Goal: Find specific page/section: Find specific page/section

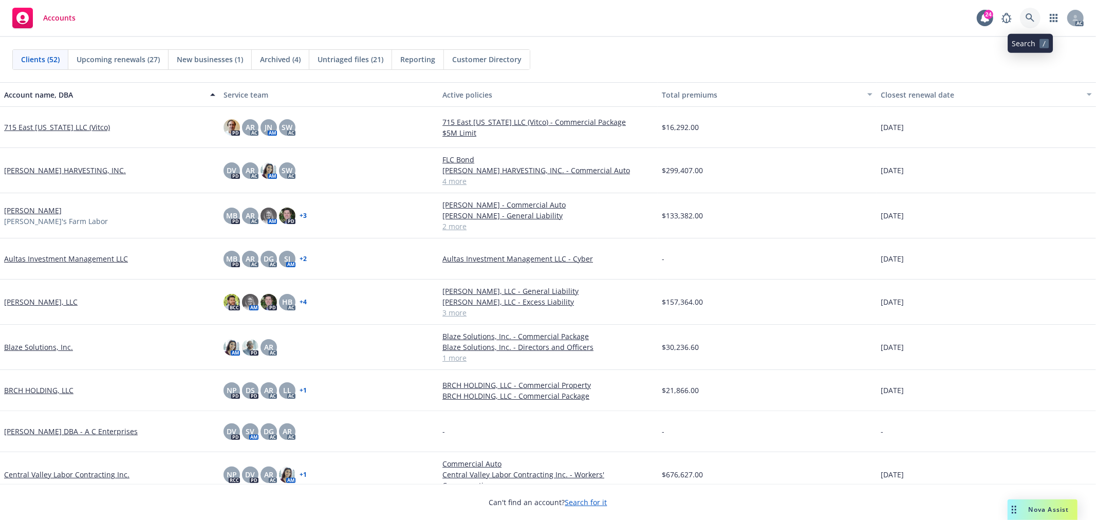
click at [1031, 19] on icon at bounding box center [1029, 17] width 9 height 9
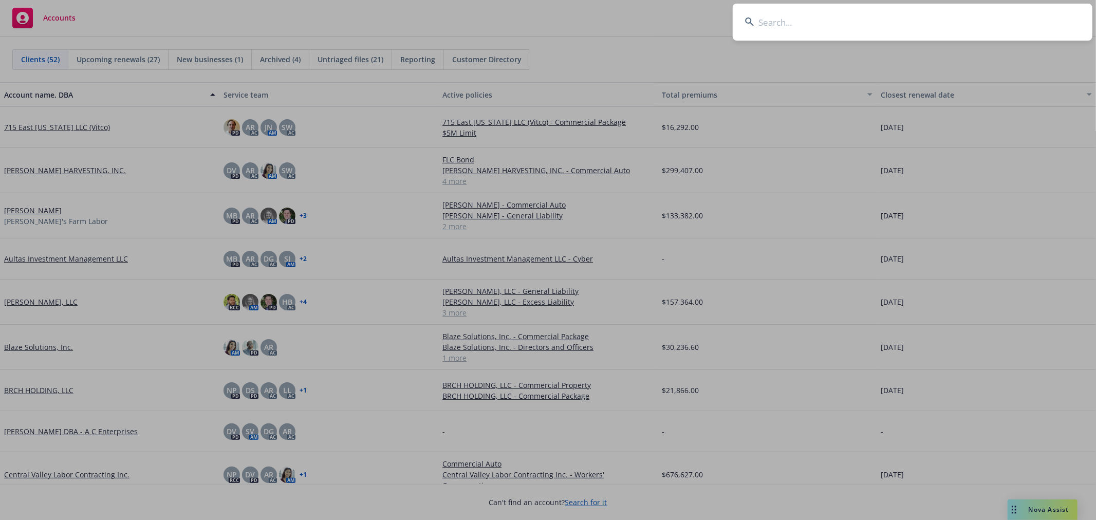
click at [935, 28] on input at bounding box center [912, 22] width 360 height 37
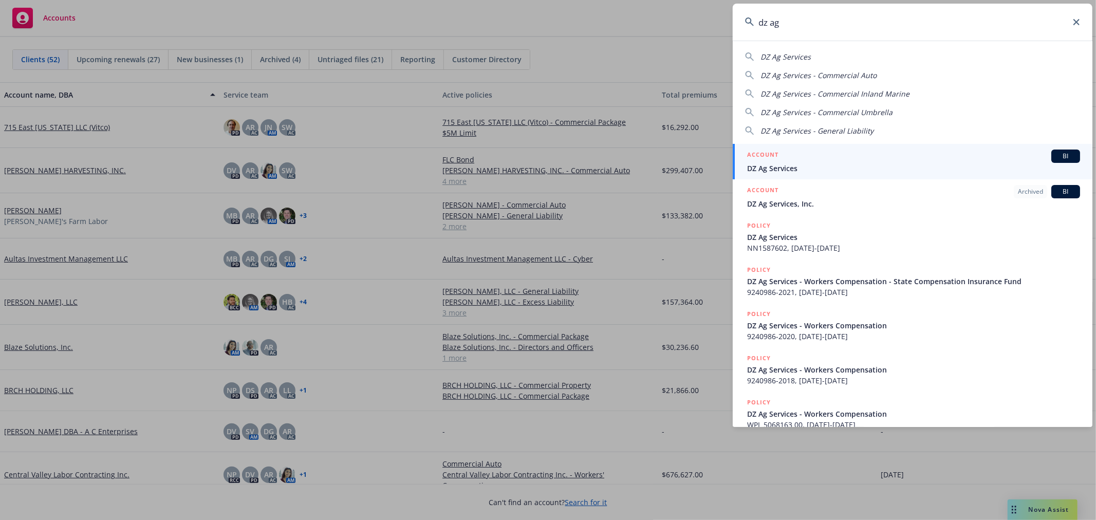
type input "dz ag"
click at [822, 152] on div "ACCOUNT BI" at bounding box center [913, 155] width 333 height 13
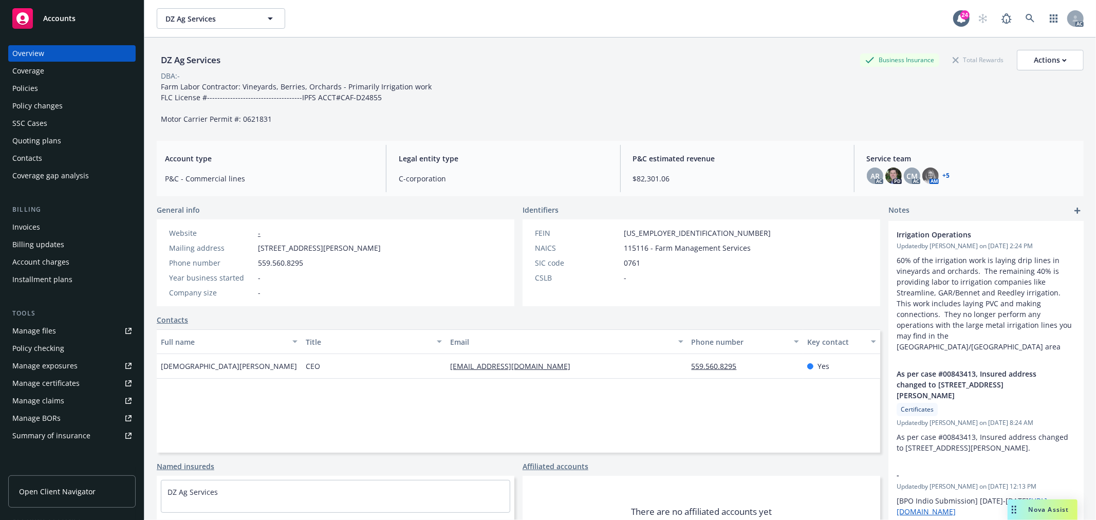
click at [473, 81] on div "DZ Ag Services Business Insurance Total Rewards Actions DBA: - Farm Labor Contr…" at bounding box center [620, 87] width 927 height 74
